Goal: Task Accomplishment & Management: Manage account settings

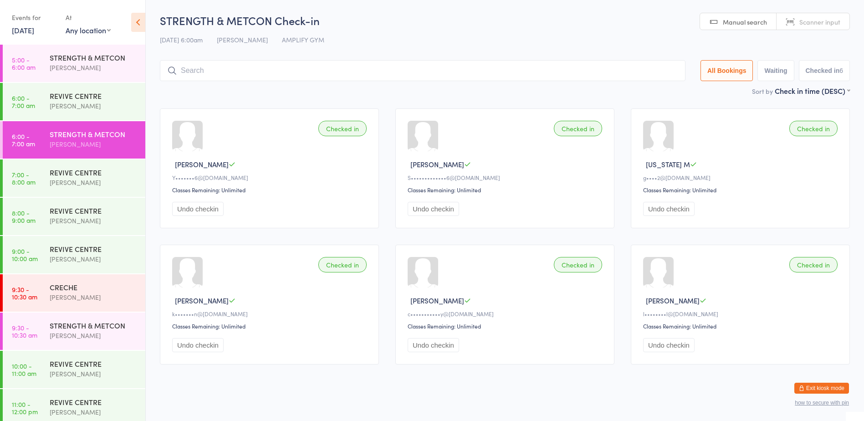
click at [837, 383] on button "Exit kiosk mode" at bounding box center [821, 388] width 55 height 11
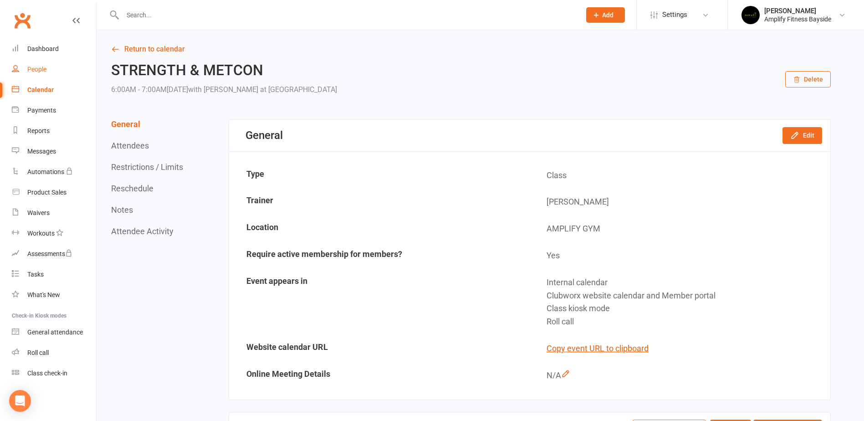
click at [38, 71] on div "People" at bounding box center [36, 69] width 19 height 7
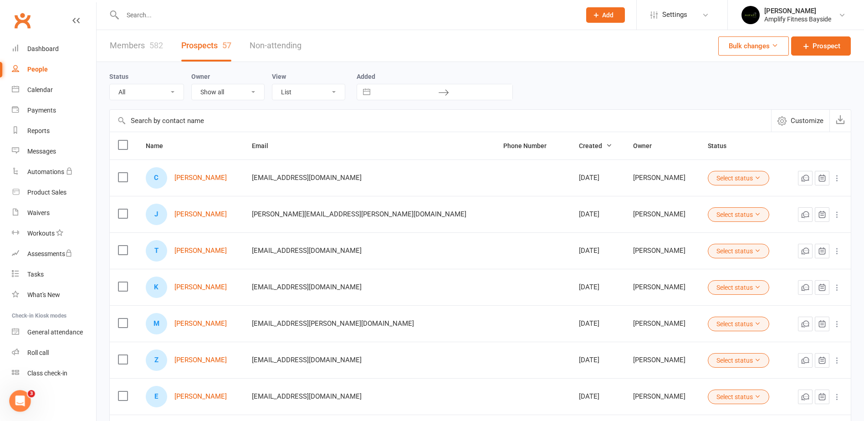
click at [162, 123] on input "text" at bounding box center [440, 121] width 661 height 22
click at [110, 44] on link "Members 582" at bounding box center [136, 45] width 53 height 31
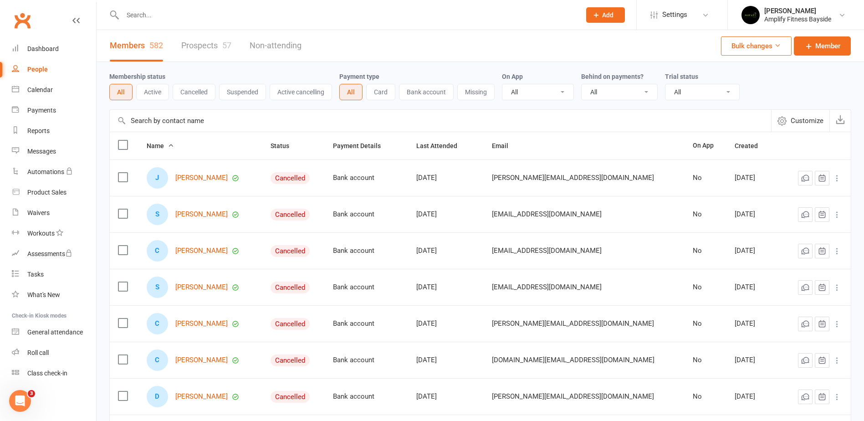
click at [161, 119] on input "text" at bounding box center [440, 121] width 661 height 22
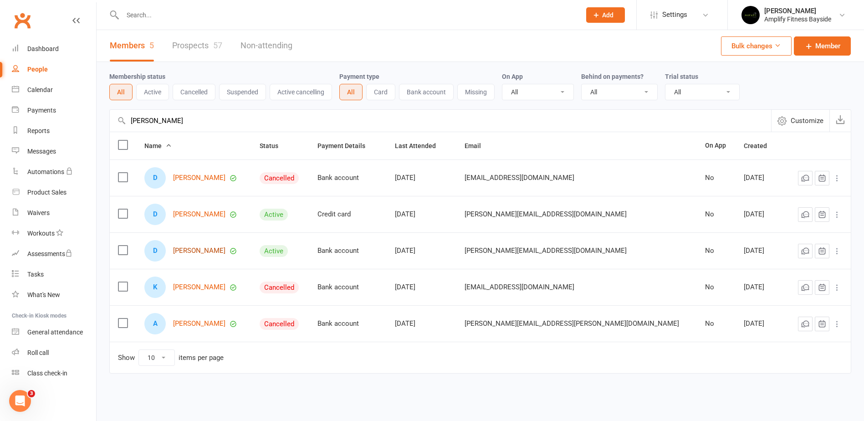
type input "[PERSON_NAME]"
click at [210, 252] on link "[PERSON_NAME]" at bounding box center [199, 251] width 52 height 8
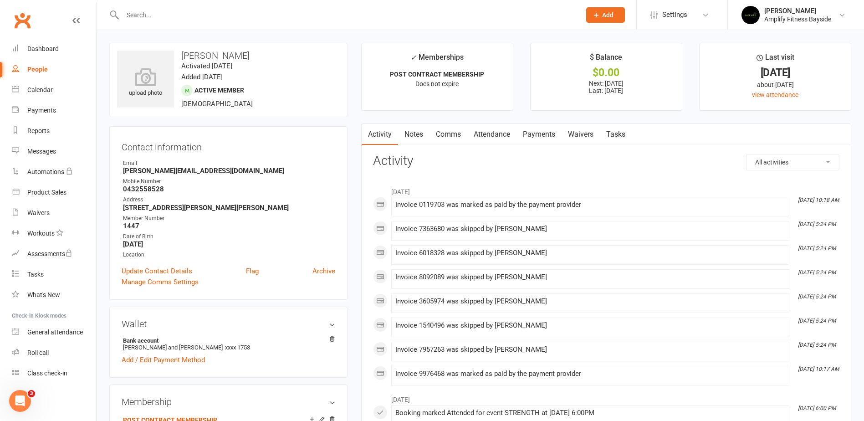
click at [503, 138] on link "Attendance" at bounding box center [491, 134] width 49 height 21
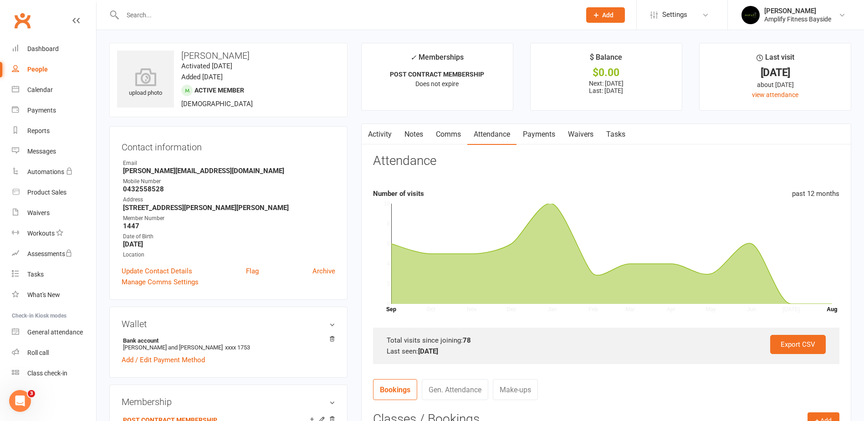
click at [556, 131] on link "Payments" at bounding box center [538, 134] width 45 height 21
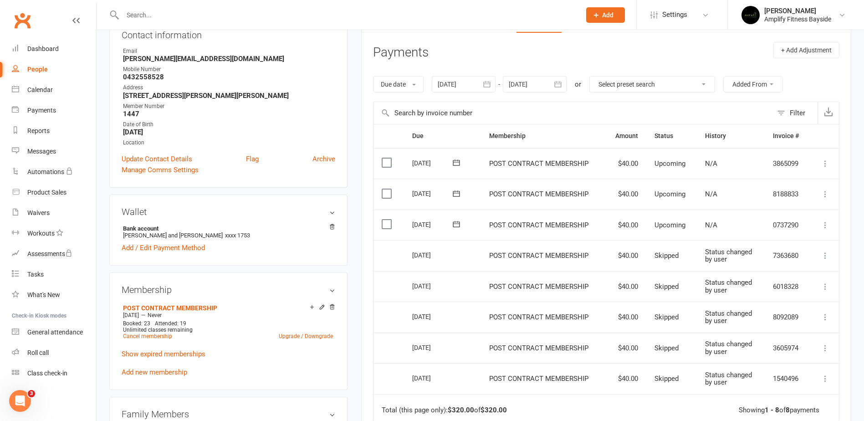
scroll to position [137, 0]
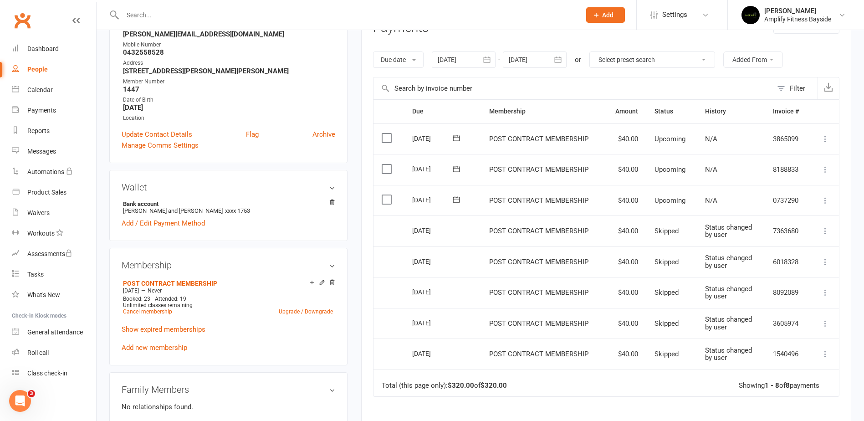
click at [822, 230] on icon at bounding box center [825, 230] width 9 height 9
drag, startPoint x: 783, startPoint y: 305, endPoint x: 488, endPoint y: 32, distance: 401.9
click at [783, 305] on link "Change to upcoming" at bounding box center [785, 303] width 90 height 18
click at [47, 56] on link "Dashboard" at bounding box center [54, 49] width 84 height 20
